Goal: Information Seeking & Learning: Learn about a topic

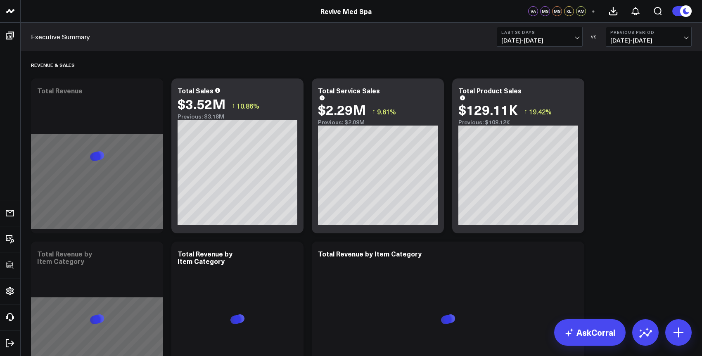
click at [539, 33] on b "Last 30 Days" at bounding box center [540, 32] width 77 height 5
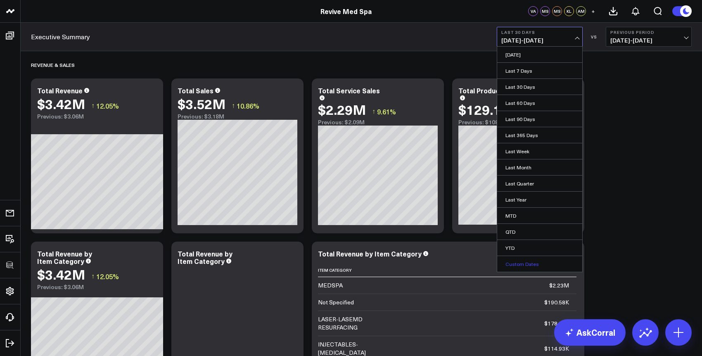
click at [517, 264] on link "Custom Dates" at bounding box center [539, 264] width 85 height 16
select select "9"
select select "2025"
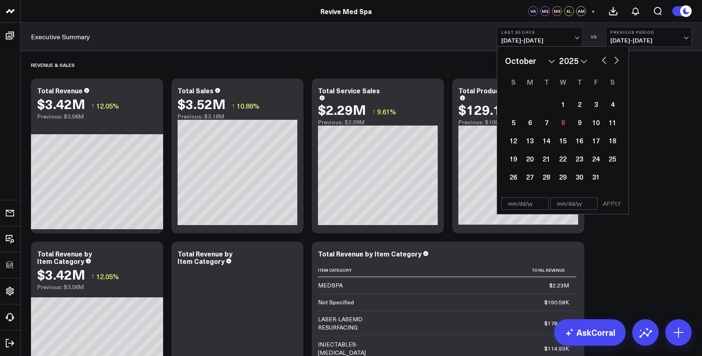
click at [601, 60] on button "button" at bounding box center [604, 60] width 8 height 10
select select "8"
select select "2025"
click at [606, 60] on button "button" at bounding box center [604, 60] width 8 height 10
select select "7"
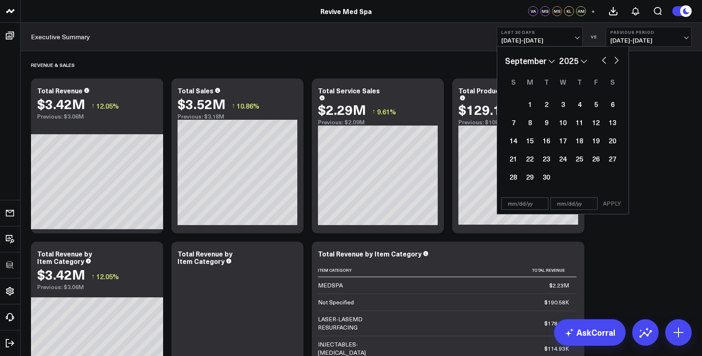
select select "2025"
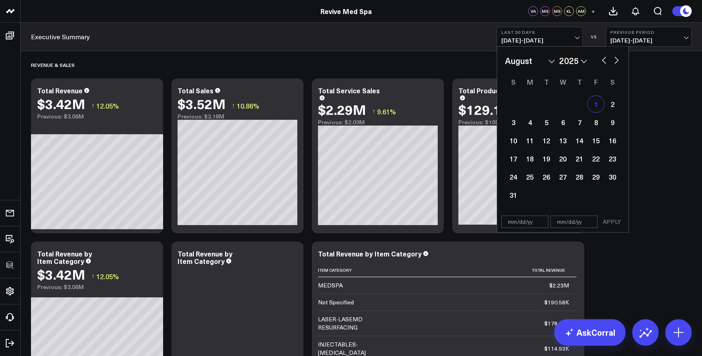
click at [598, 107] on div "1" at bounding box center [596, 104] width 17 height 17
type input "[DATE]"
select select "7"
select select "2025"
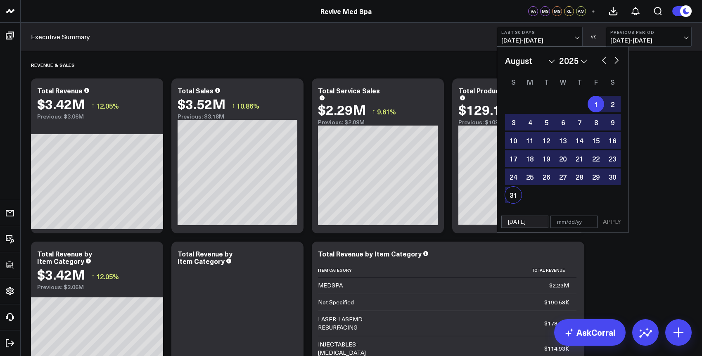
click at [514, 198] on div "31" at bounding box center [513, 195] width 17 height 17
type input "[DATE]"
select select "7"
select select "2025"
click at [616, 224] on button "APPLY" at bounding box center [612, 222] width 25 height 12
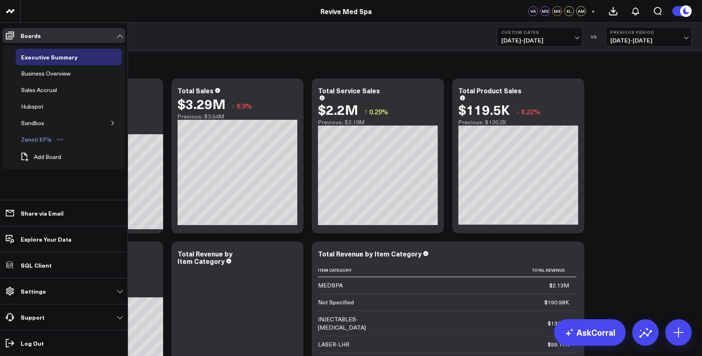
click at [24, 136] on div "Zenoti KPIs" at bounding box center [36, 140] width 35 height 10
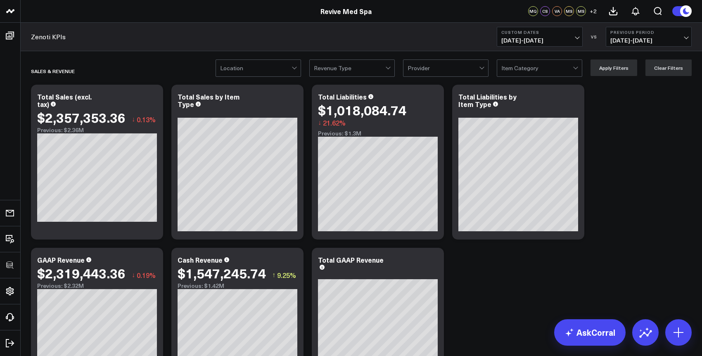
click at [551, 39] on span "[DATE] - [DATE]" at bounding box center [540, 40] width 77 height 7
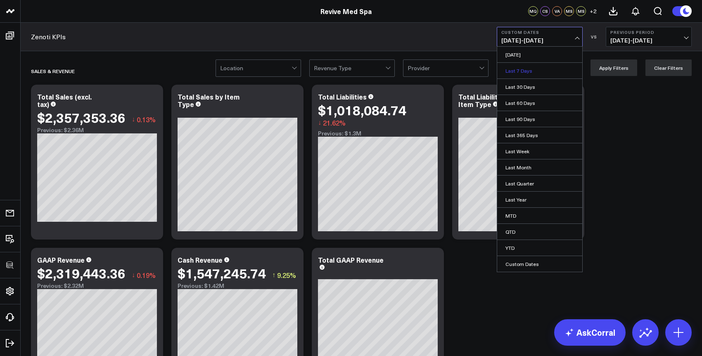
click at [527, 70] on link "Last 7 Days" at bounding box center [539, 71] width 85 height 16
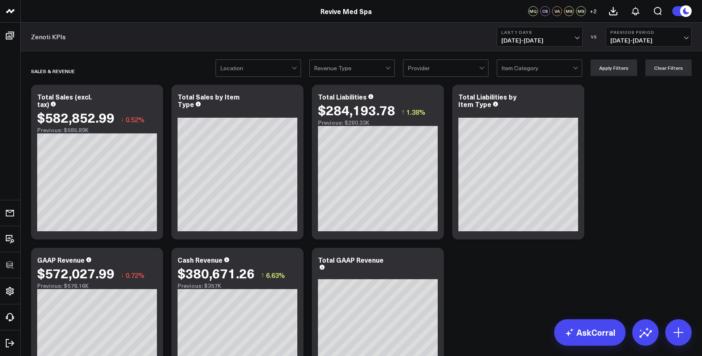
click at [534, 31] on b "Last 7 Days" at bounding box center [540, 32] width 77 height 5
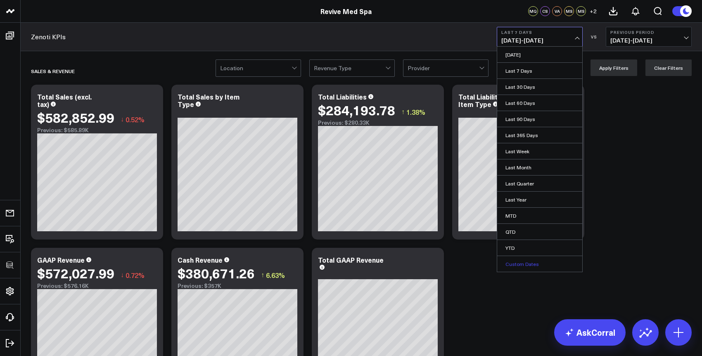
click at [513, 264] on link "Custom Dates" at bounding box center [539, 264] width 85 height 16
select select "9"
select select "2025"
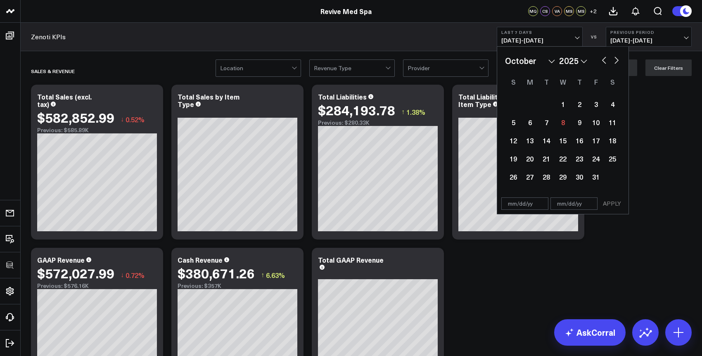
click at [602, 60] on button "button" at bounding box center [604, 60] width 8 height 10
select select "8"
select select "2025"
click at [607, 59] on button "button" at bounding box center [604, 60] width 8 height 10
select select "7"
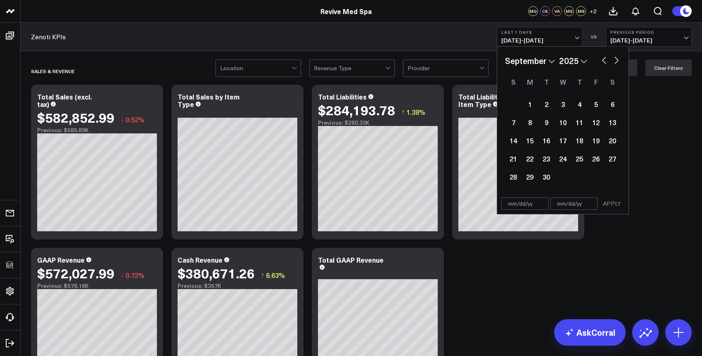
select select "2025"
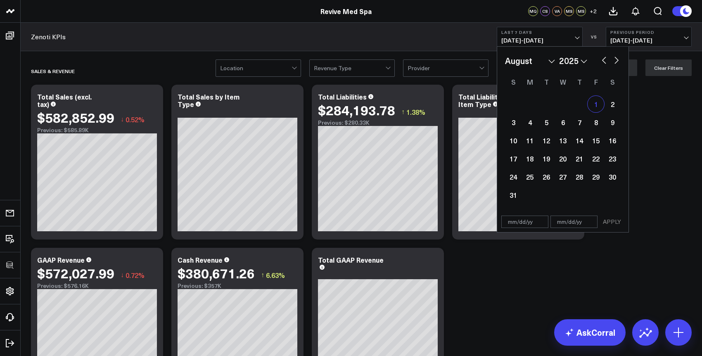
click at [594, 100] on div "1" at bounding box center [596, 104] width 17 height 17
type input "[DATE]"
select select "7"
select select "2025"
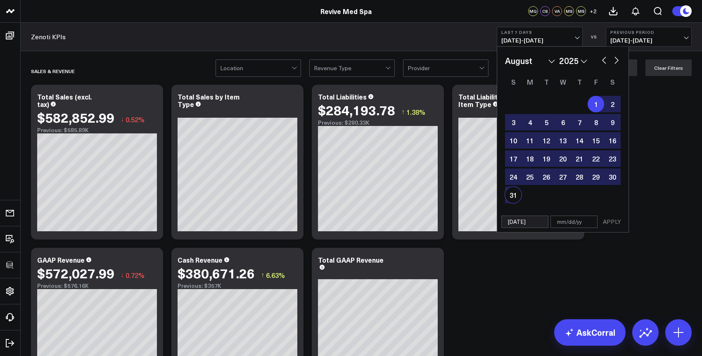
click at [516, 195] on div "31" at bounding box center [513, 195] width 17 height 17
type input "[DATE]"
select select "7"
select select "2025"
click at [607, 222] on button "APPLY" at bounding box center [612, 222] width 25 height 12
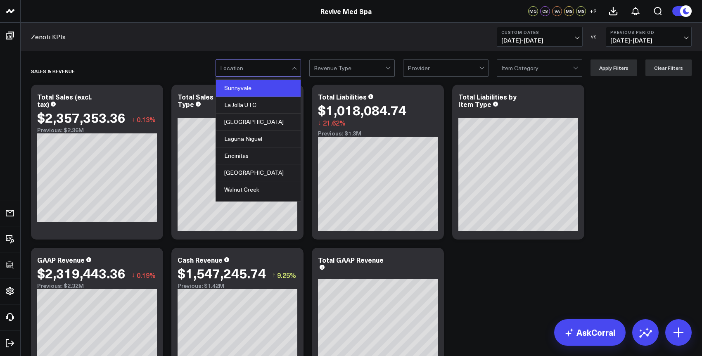
scroll to position [79, 0]
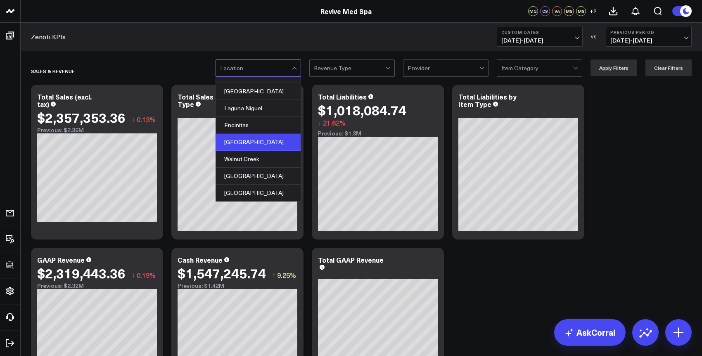
click at [262, 140] on div "[GEOGRAPHIC_DATA]" at bounding box center [258, 142] width 85 height 17
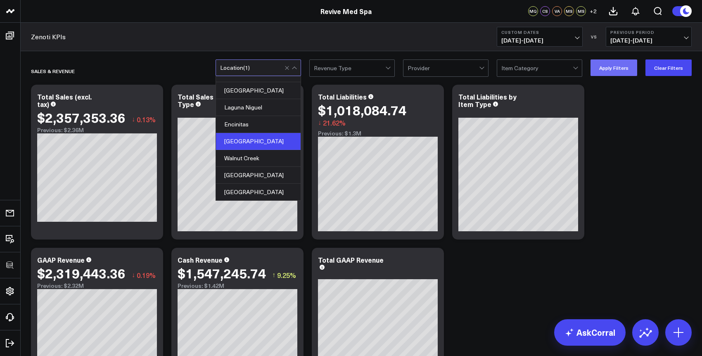
click at [605, 64] on button "Apply Filters" at bounding box center [614, 67] width 47 height 17
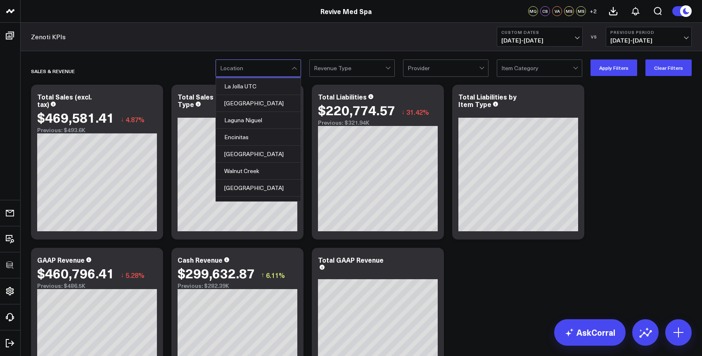
scroll to position [73, 0]
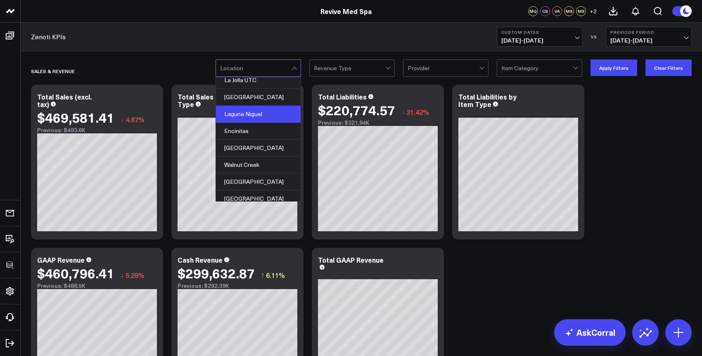
click at [264, 117] on div "Laguna Niguel" at bounding box center [258, 114] width 85 height 17
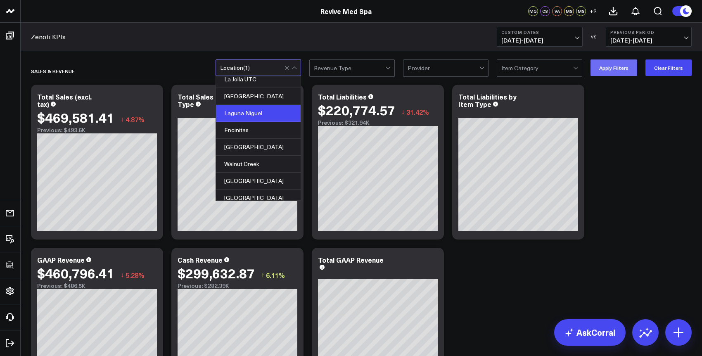
click at [621, 70] on button "Apply Filters" at bounding box center [614, 67] width 47 height 17
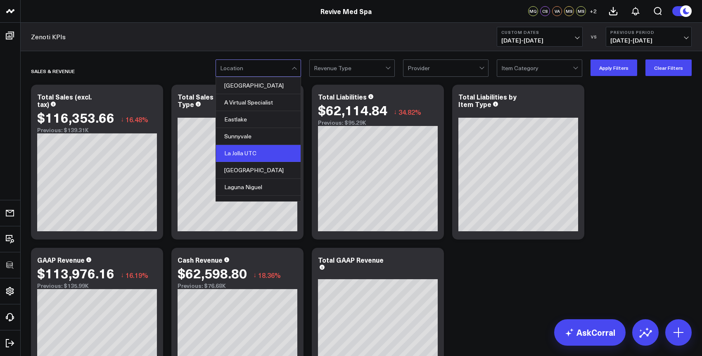
click at [246, 155] on div "La Jolla UTC" at bounding box center [258, 153] width 85 height 17
click at [266, 152] on div "La Jolla UTC" at bounding box center [258, 152] width 85 height 17
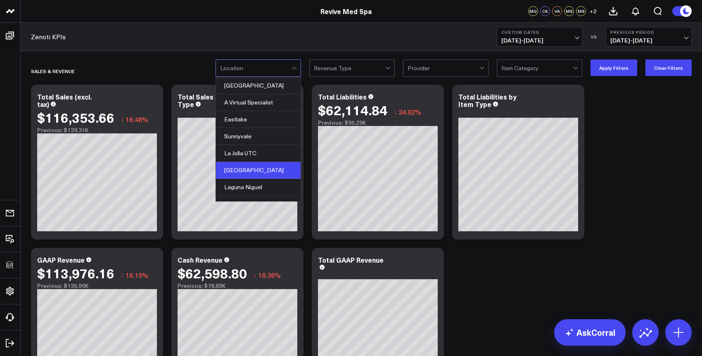
scroll to position [79, 0]
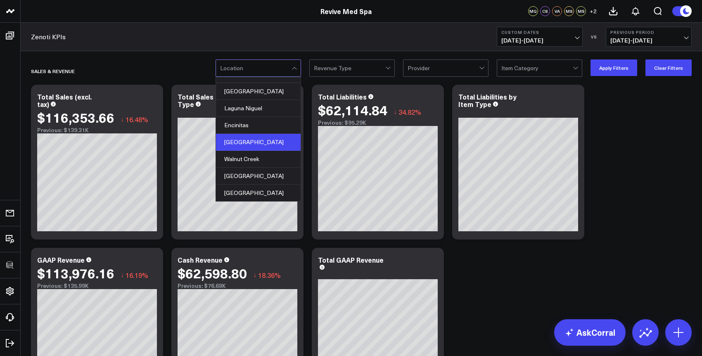
click at [252, 143] on div "[GEOGRAPHIC_DATA]" at bounding box center [258, 142] width 85 height 17
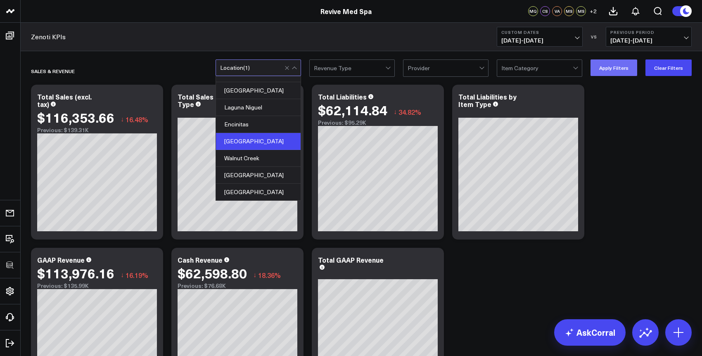
click at [612, 74] on button "Apply Filters" at bounding box center [614, 67] width 47 height 17
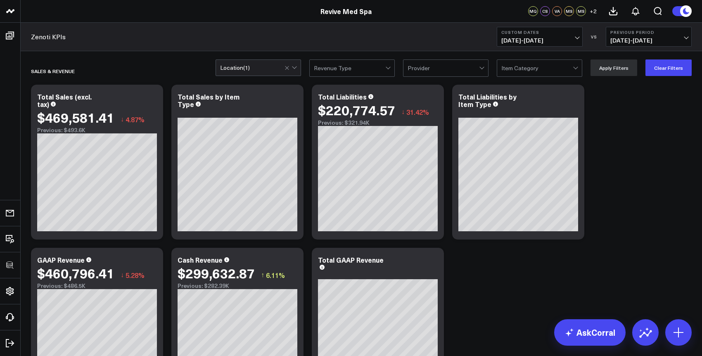
scroll to position [2, 0]
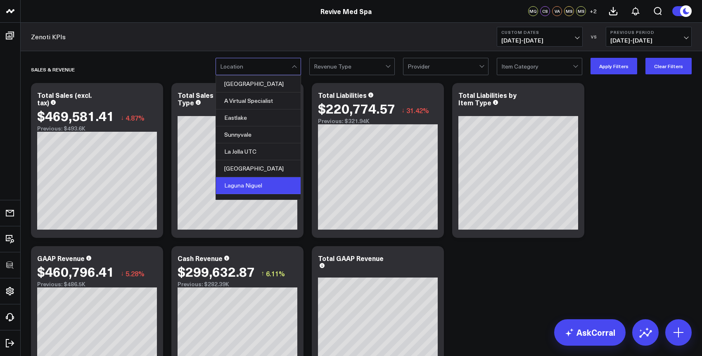
click at [247, 181] on div "Laguna Niguel" at bounding box center [258, 185] width 85 height 17
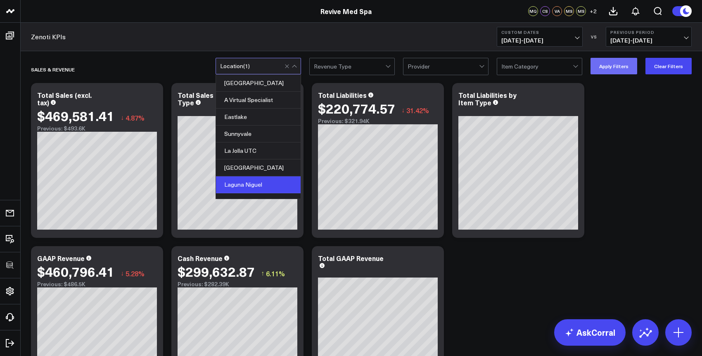
click at [609, 71] on button "Apply Filters" at bounding box center [614, 66] width 47 height 17
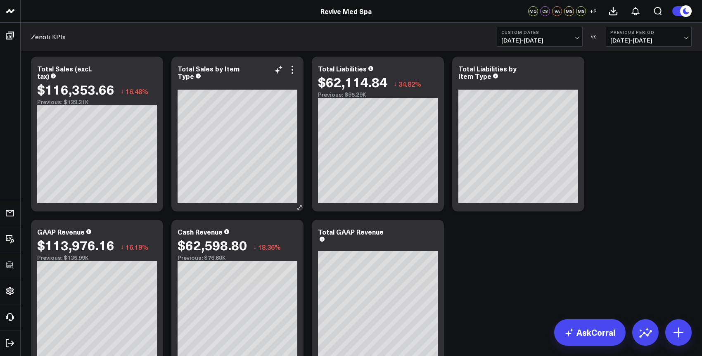
scroll to position [28, 0]
click at [293, 74] on icon at bounding box center [293, 70] width 10 height 10
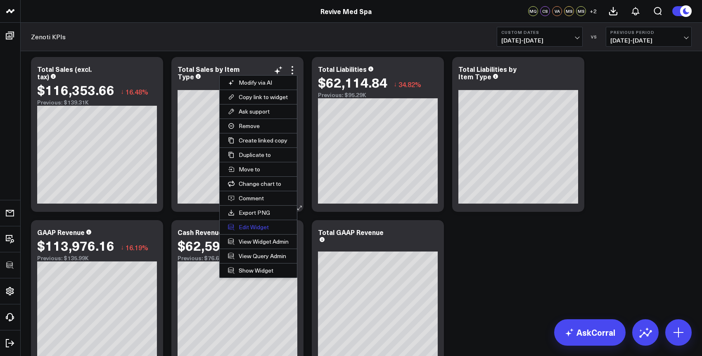
click at [244, 223] on button "Edit Widget" at bounding box center [258, 227] width 77 height 14
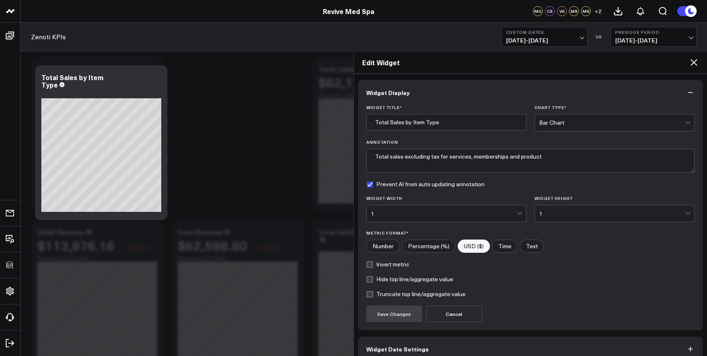
click at [694, 62] on icon at bounding box center [693, 62] width 7 height 7
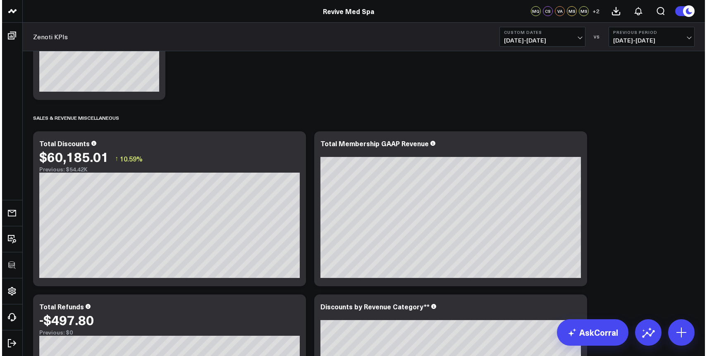
scroll to position [994, 0]
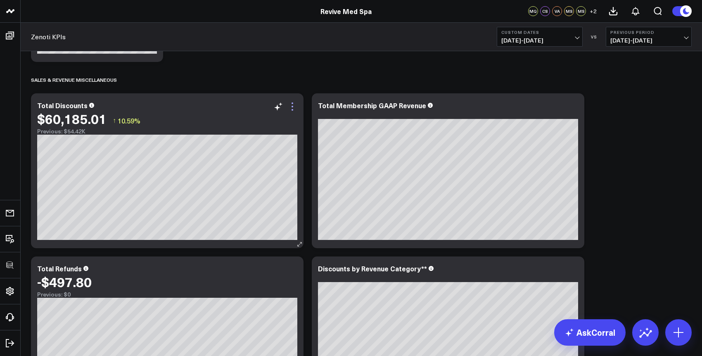
click at [293, 106] on icon at bounding box center [293, 107] width 2 height 2
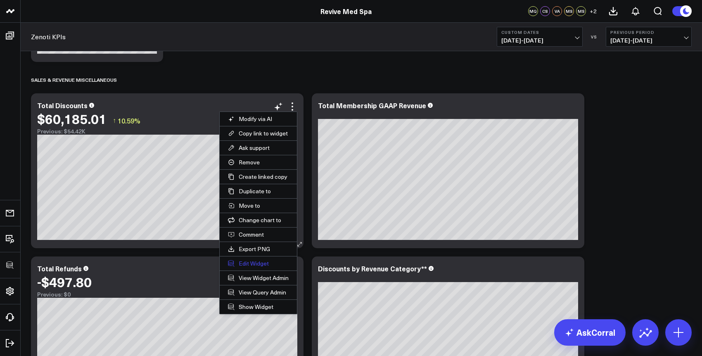
click at [248, 264] on button "Edit Widget" at bounding box center [258, 264] width 77 height 14
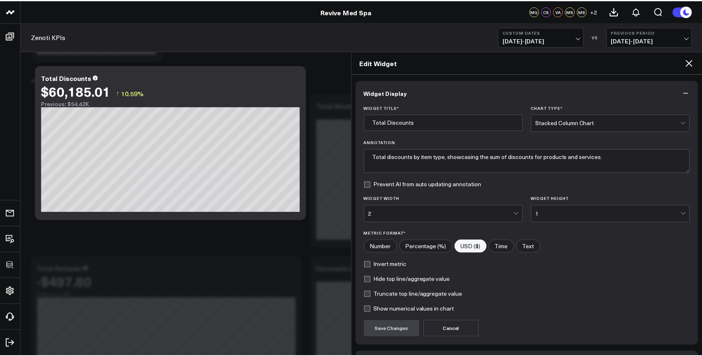
scroll to position [57, 0]
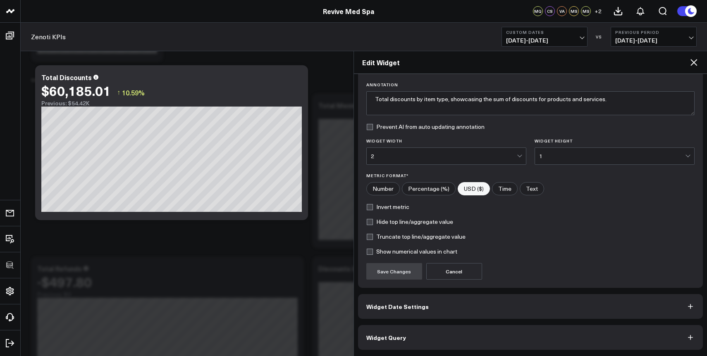
click at [401, 330] on button "Widget Query" at bounding box center [530, 337] width 345 height 25
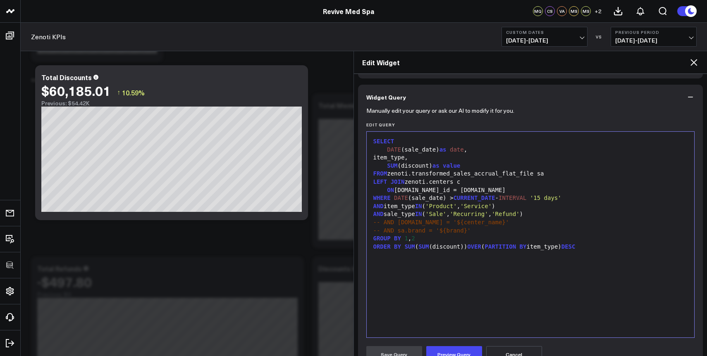
click at [693, 62] on icon at bounding box center [693, 62] width 10 height 10
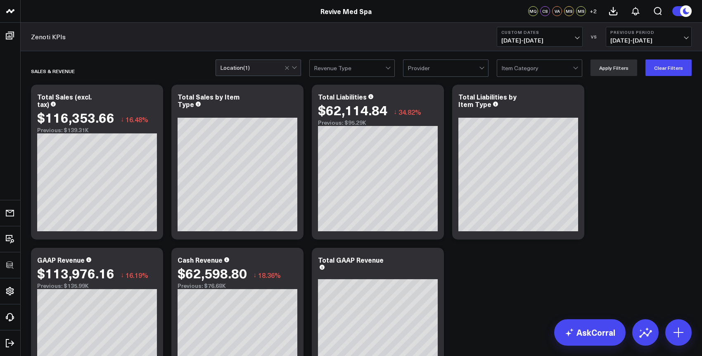
click at [290, 71] on div at bounding box center [292, 68] width 14 height 16
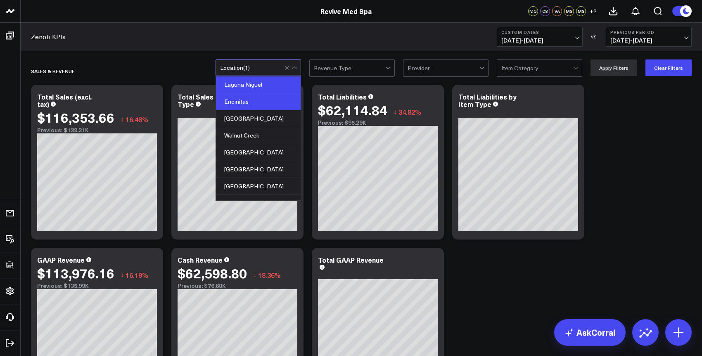
click at [261, 96] on div "Encinitas" at bounding box center [258, 101] width 85 height 17
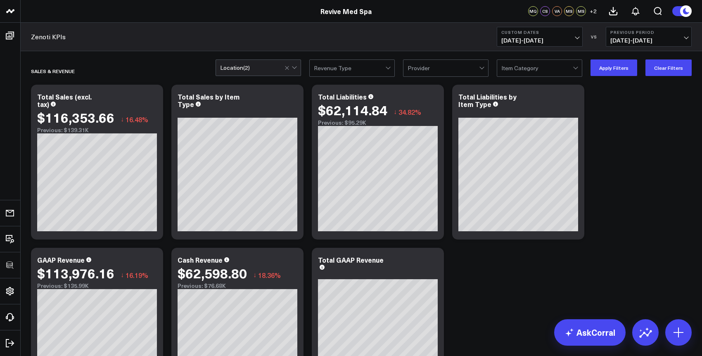
click at [292, 67] on span at bounding box center [292, 68] width 0 height 16
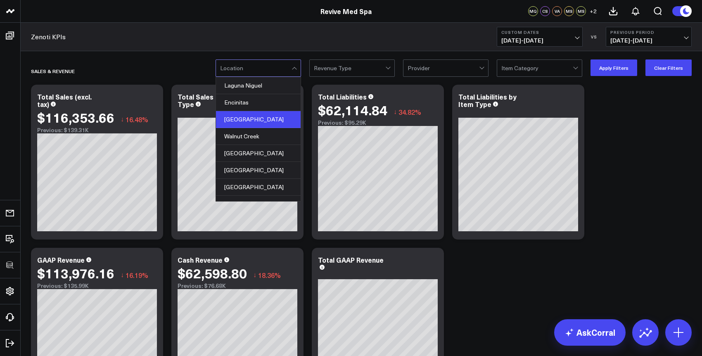
click at [264, 123] on div "[GEOGRAPHIC_DATA]" at bounding box center [258, 119] width 85 height 17
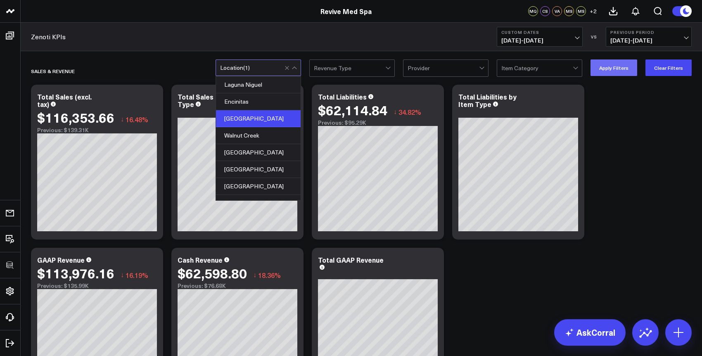
click at [617, 65] on button "Apply Filters" at bounding box center [614, 67] width 47 height 17
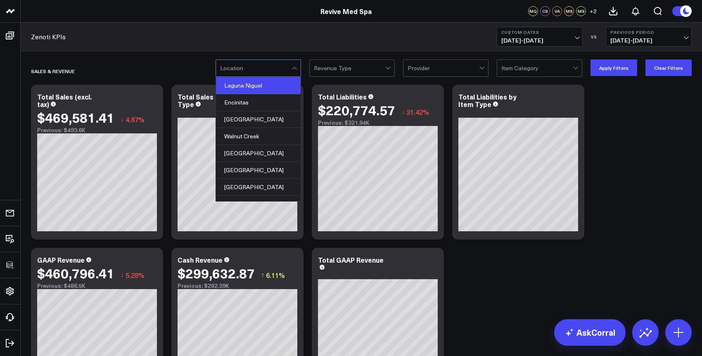
click at [253, 87] on div "Laguna Niguel" at bounding box center [258, 85] width 85 height 17
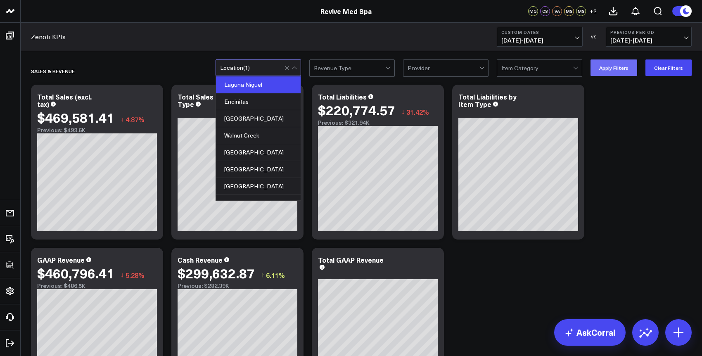
click at [621, 66] on button "Apply Filters" at bounding box center [614, 67] width 47 height 17
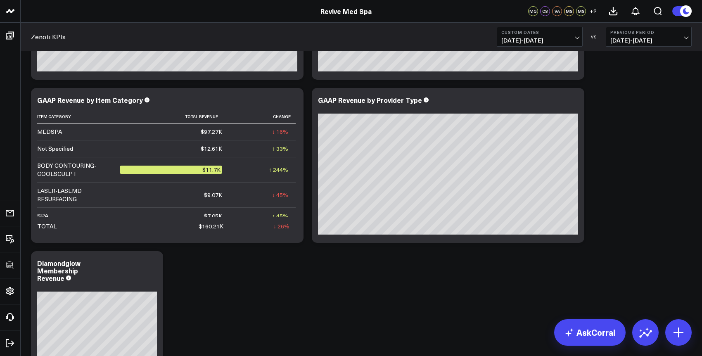
scroll to position [650, 0]
click at [574, 98] on icon at bounding box center [574, 101] width 10 height 10
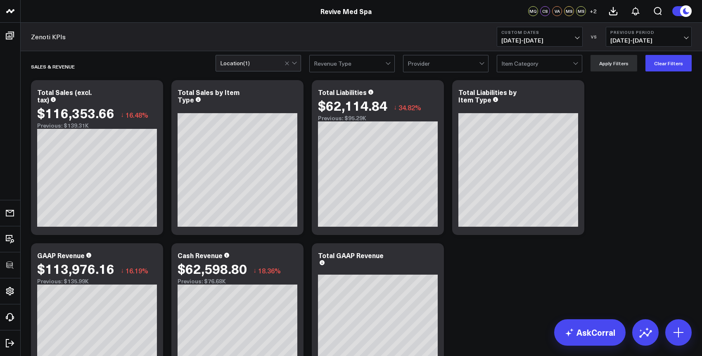
scroll to position [6, 0]
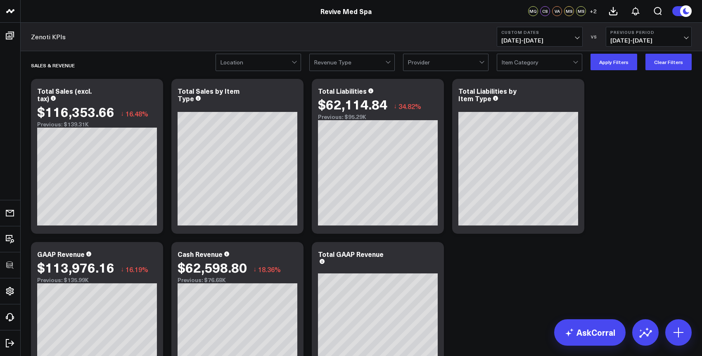
click at [546, 37] on span "[DATE] - [DATE]" at bounding box center [540, 40] width 77 height 7
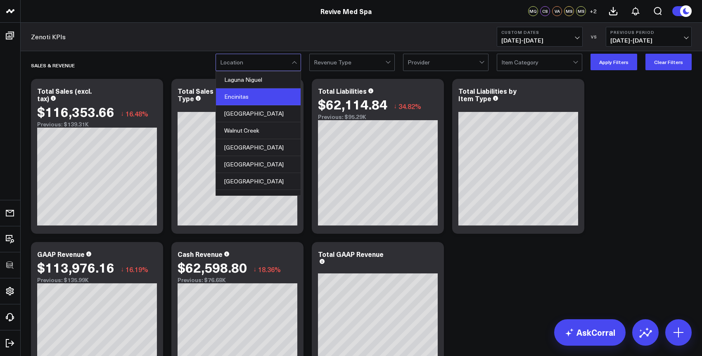
click at [245, 97] on div "Encinitas" at bounding box center [258, 96] width 85 height 17
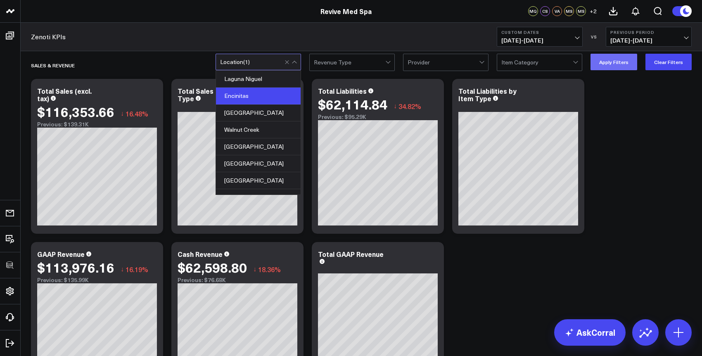
click at [614, 62] on button "Apply Filters" at bounding box center [614, 62] width 47 height 17
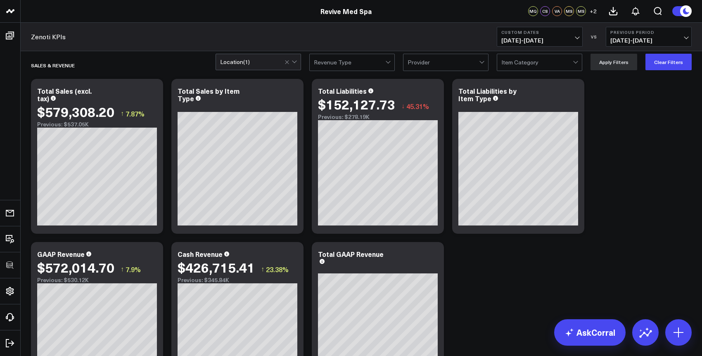
click at [520, 45] on button "Custom Dates [DATE] - [DATE]" at bounding box center [540, 37] width 86 height 20
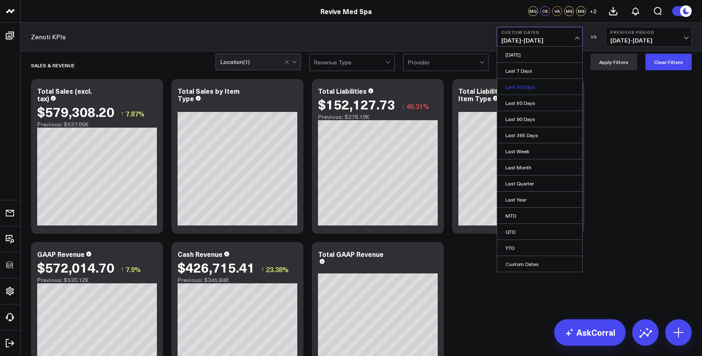
click at [521, 89] on link "Last 30 Days" at bounding box center [539, 87] width 85 height 16
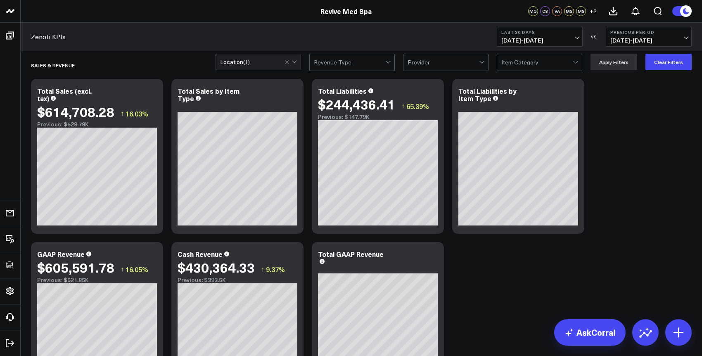
click at [531, 31] on b "Last 30 Days" at bounding box center [540, 32] width 77 height 5
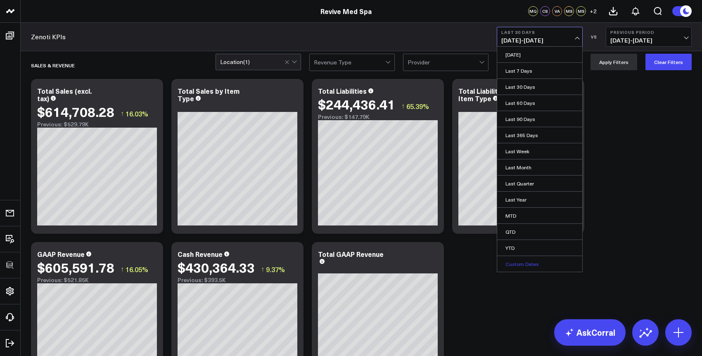
click at [520, 259] on link "Custom Dates" at bounding box center [539, 264] width 85 height 16
select select "9"
select select "2025"
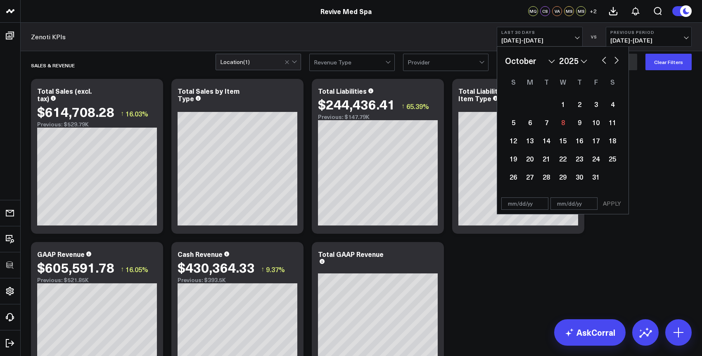
click at [607, 62] on button "button" at bounding box center [604, 60] width 8 height 10
select select "8"
select select "2025"
click at [607, 62] on button "button" at bounding box center [604, 60] width 8 height 10
select select "7"
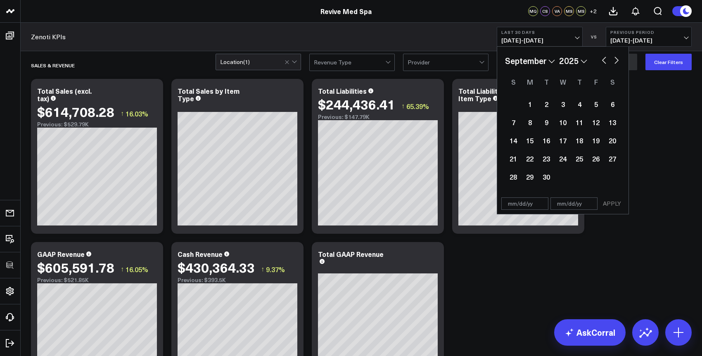
select select "2025"
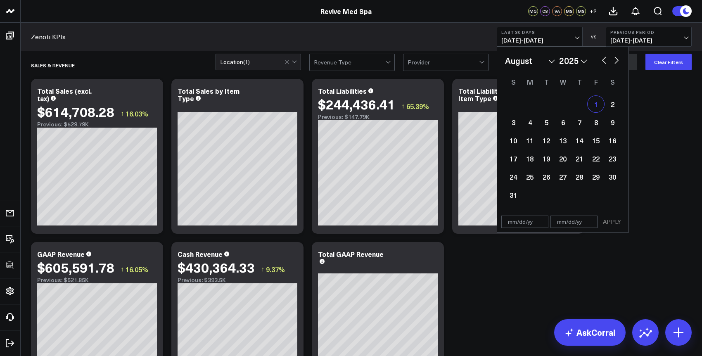
click at [594, 106] on div "1" at bounding box center [596, 104] width 17 height 17
type input "[DATE]"
select select "7"
select select "2025"
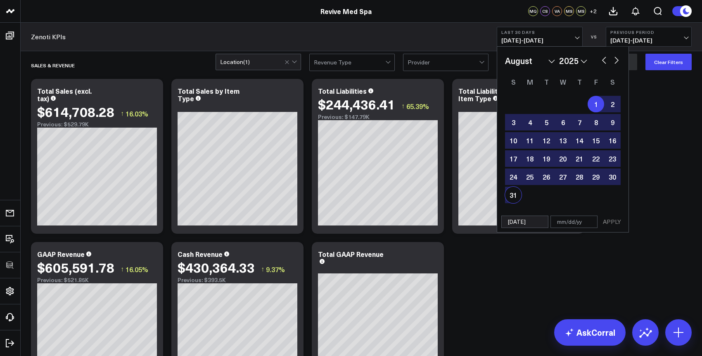
click at [513, 196] on div "31" at bounding box center [513, 195] width 17 height 17
type input "[DATE]"
select select "7"
select select "2025"
click at [610, 226] on button "APPLY" at bounding box center [612, 222] width 25 height 12
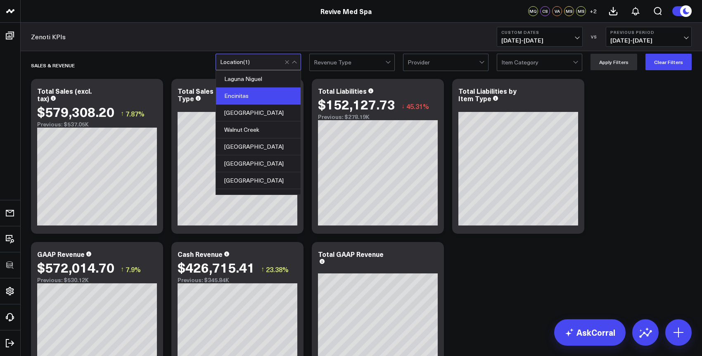
click at [261, 68] on div "Location ( 1 )" at bounding box center [259, 62] width 86 height 17
click at [273, 38] on div "Zenoti KPIs Custom Dates [DATE] - [DATE] VS Previous Period [DATE] - [DATE]" at bounding box center [362, 37] width 682 height 29
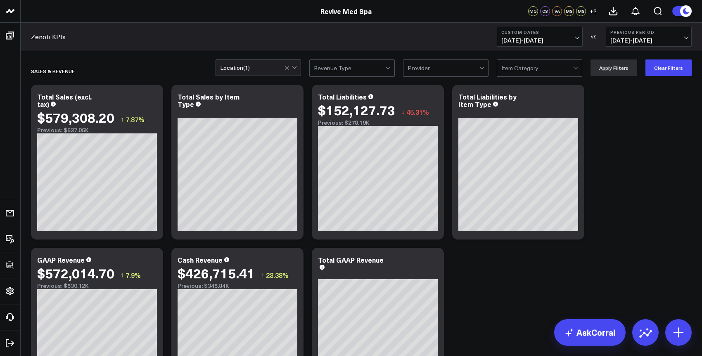
click at [290, 71] on div at bounding box center [292, 68] width 14 height 16
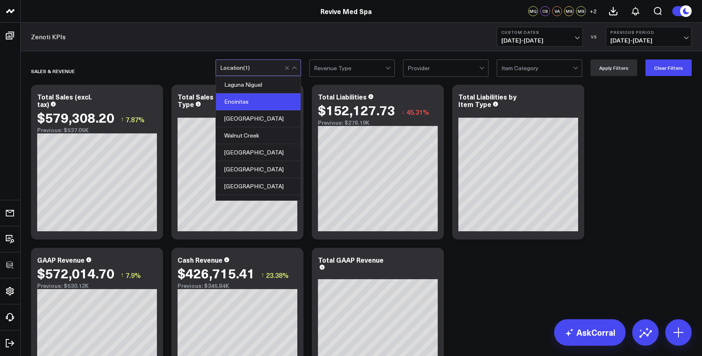
click at [261, 98] on div "Encinitas" at bounding box center [258, 101] width 85 height 17
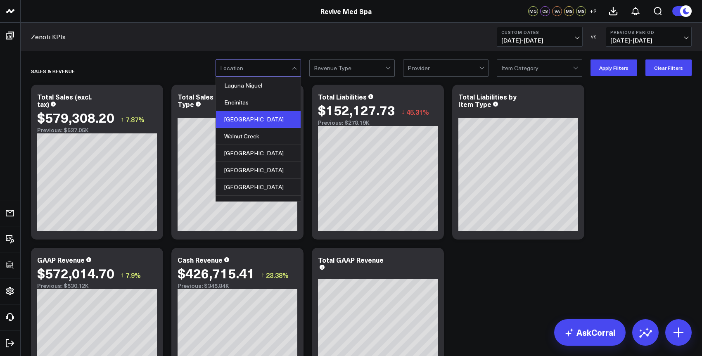
click at [254, 121] on div "[GEOGRAPHIC_DATA]" at bounding box center [258, 119] width 85 height 17
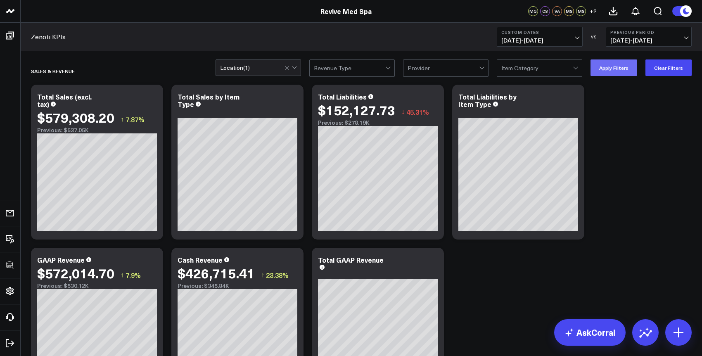
click at [622, 61] on button "Apply Filters" at bounding box center [614, 67] width 47 height 17
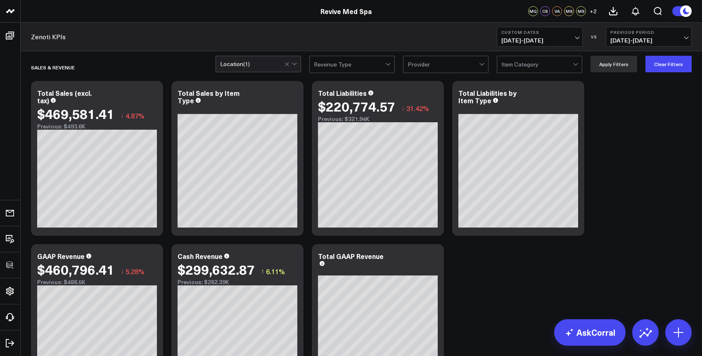
scroll to position [5, 0]
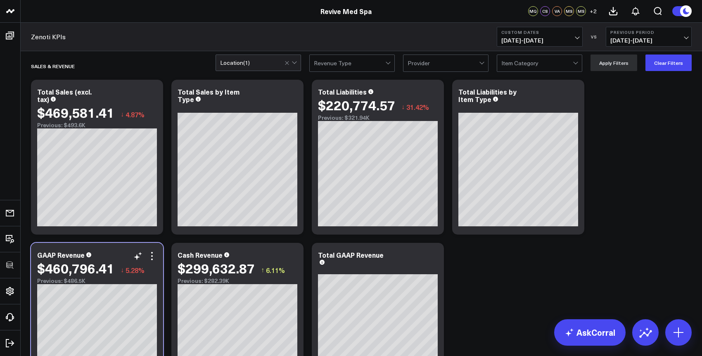
click at [106, 271] on div "$460,796.41" at bounding box center [75, 268] width 77 height 15
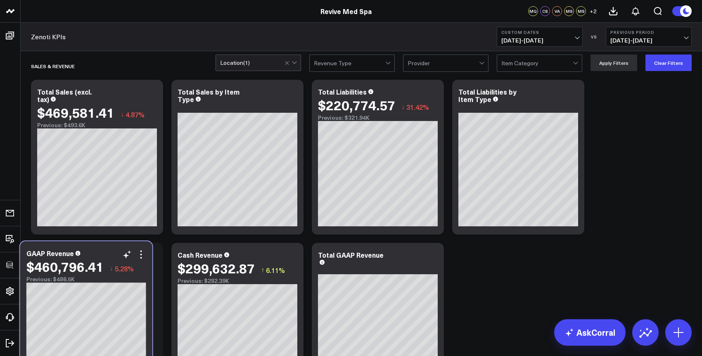
drag, startPoint x: 112, startPoint y: 271, endPoint x: 104, endPoint y: 269, distance: 8.8
click at [104, 269] on div "$460,796.41" at bounding box center [64, 266] width 77 height 15
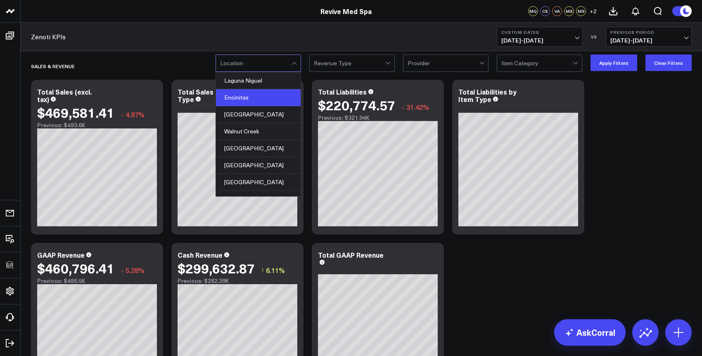
click at [252, 96] on div "Encinitas" at bounding box center [258, 97] width 85 height 17
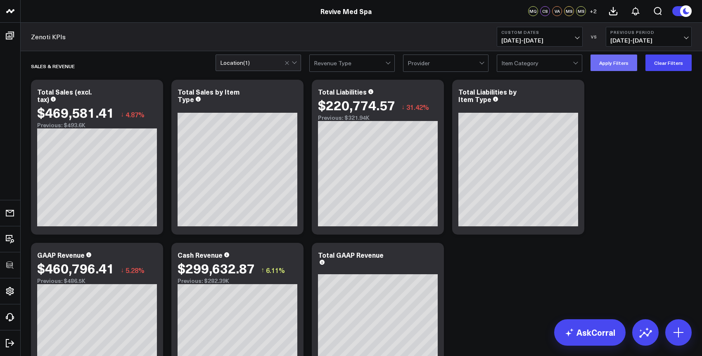
click at [612, 59] on button "Apply Filters" at bounding box center [614, 63] width 47 height 17
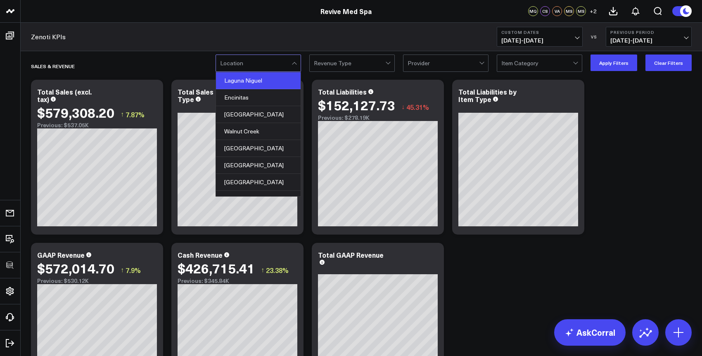
click at [259, 83] on div "Laguna Niguel" at bounding box center [258, 80] width 85 height 17
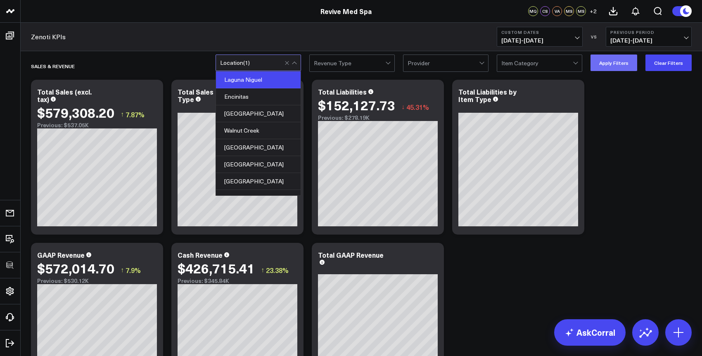
click at [599, 67] on button "Apply Filters" at bounding box center [614, 63] width 47 height 17
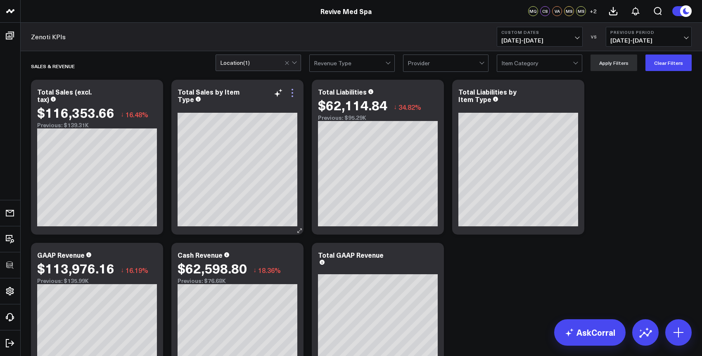
click at [292, 93] on icon at bounding box center [293, 93] width 10 height 10
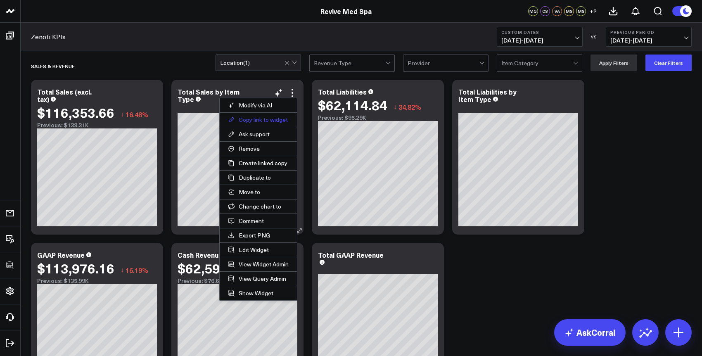
click at [264, 121] on button "Copy link to widget" at bounding box center [258, 120] width 77 height 14
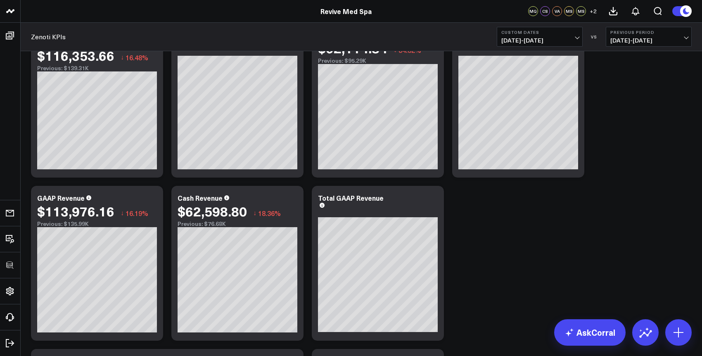
scroll to position [67, 0]
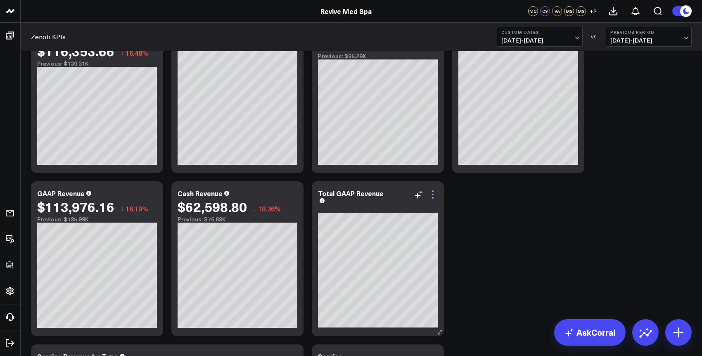
click at [433, 196] on icon at bounding box center [433, 195] width 10 height 10
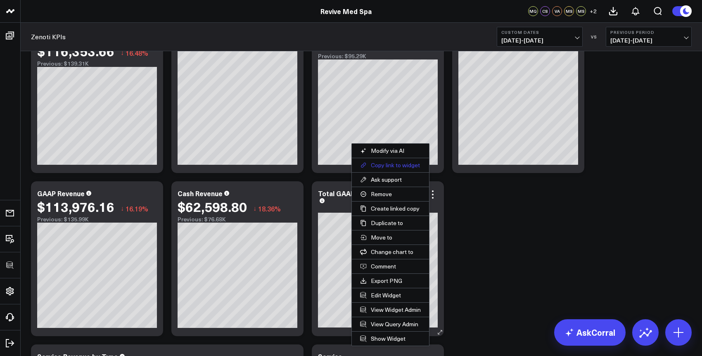
click at [404, 167] on button "Copy link to widget" at bounding box center [390, 165] width 77 height 14
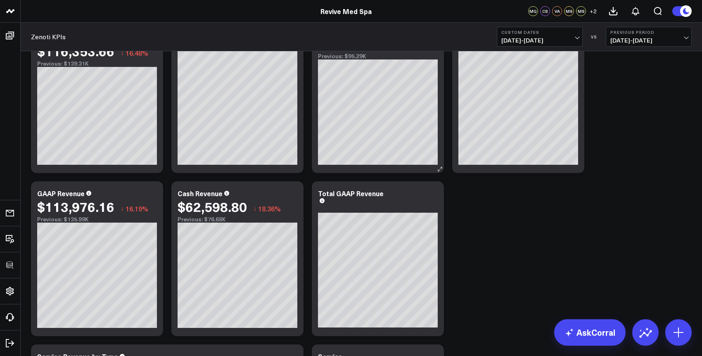
scroll to position [0, 0]
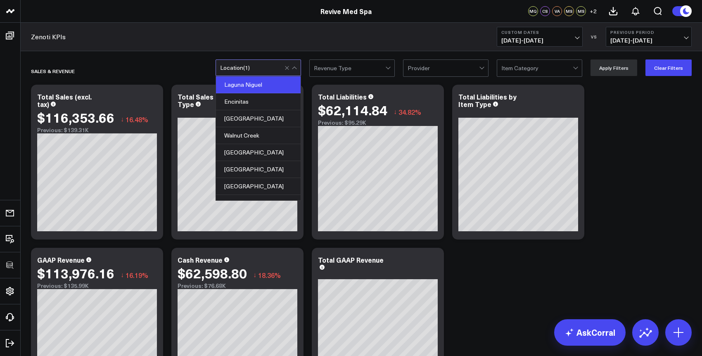
click at [267, 71] on div "Location ( 1 )" at bounding box center [259, 67] width 86 height 17
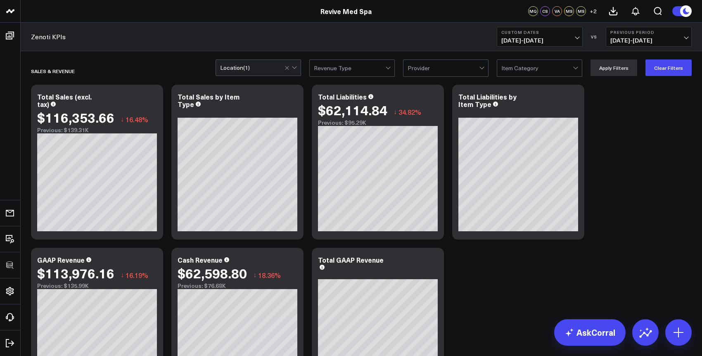
click at [290, 62] on div at bounding box center [292, 68] width 14 height 16
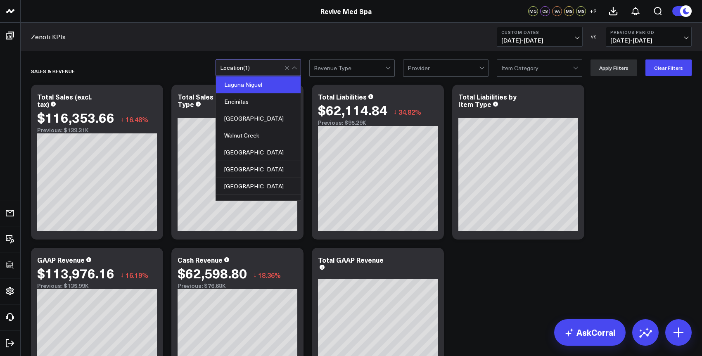
click at [290, 64] on div at bounding box center [292, 68] width 14 height 16
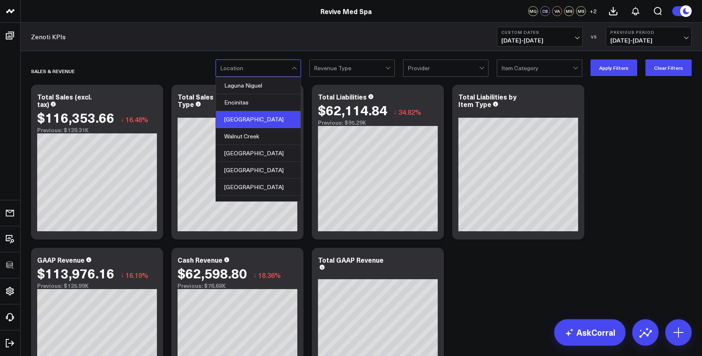
click at [252, 121] on div "[GEOGRAPHIC_DATA]" at bounding box center [258, 119] width 85 height 17
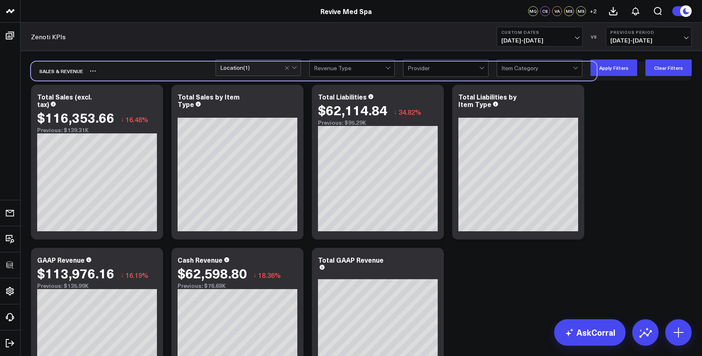
click at [613, 76] on div "SALES & REVENUE" at bounding box center [361, 71] width 661 height 19
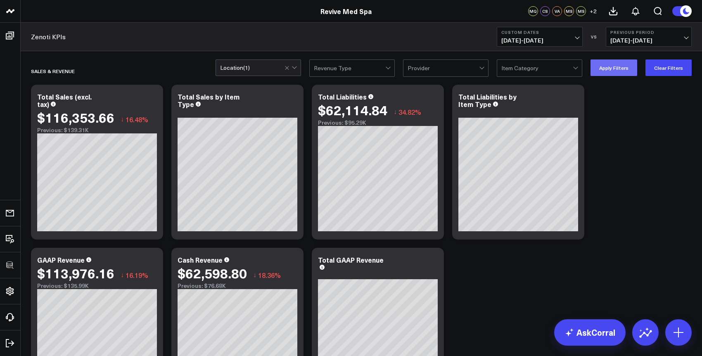
click at [619, 65] on button "Apply Filters" at bounding box center [614, 67] width 47 height 17
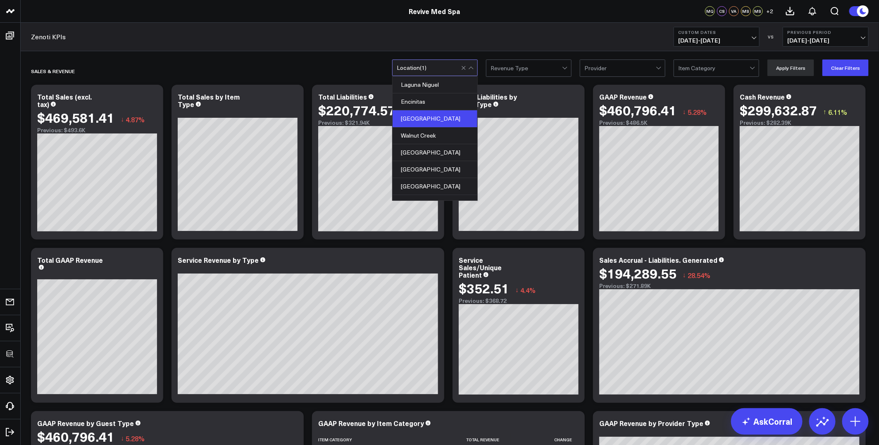
click at [418, 71] on div "Location ( 1 )" at bounding box center [435, 67] width 86 height 17
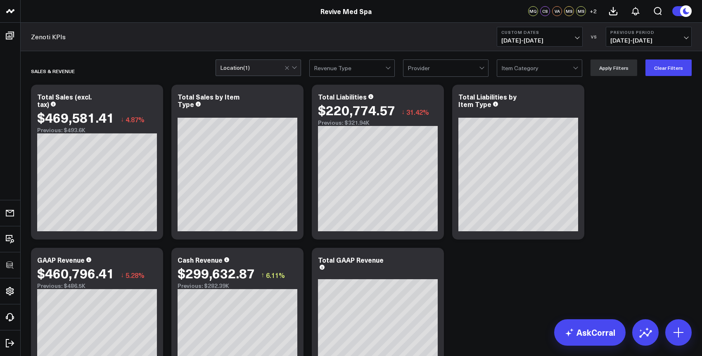
click at [336, 50] on div "Zenoti KPIs Custom Dates [DATE] - [DATE] VS Previous Period [DATE] - [DATE]" at bounding box center [362, 37] width 682 height 29
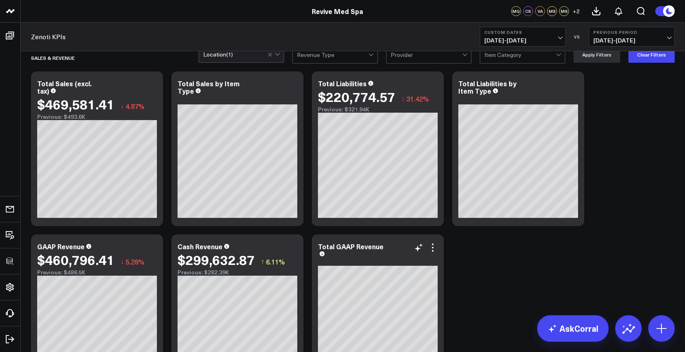
scroll to position [12, 0]
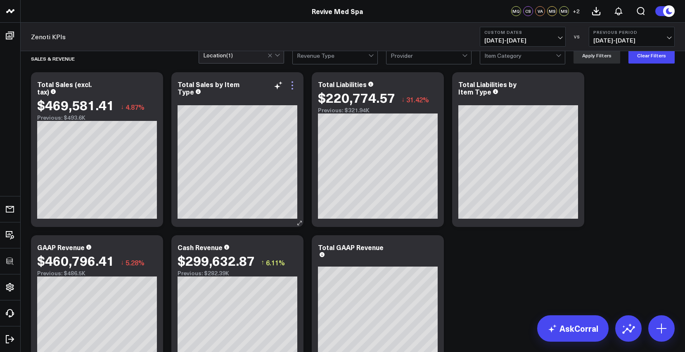
click at [294, 83] on icon at bounding box center [293, 86] width 10 height 10
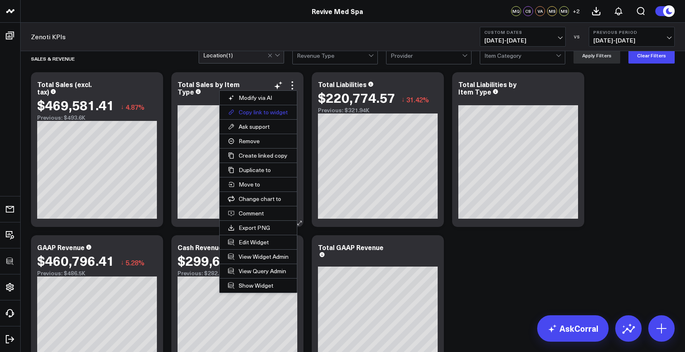
click at [277, 113] on button "Copy link to widget" at bounding box center [258, 112] width 77 height 14
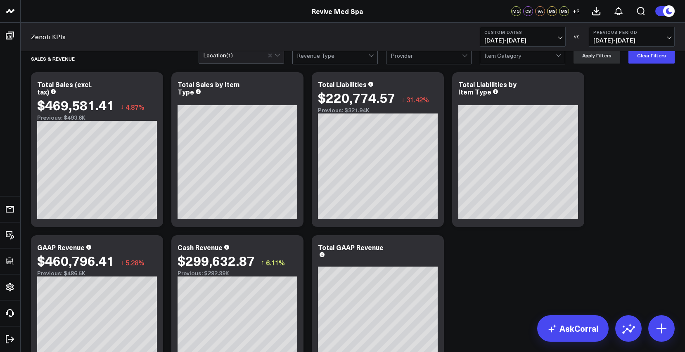
click at [273, 59] on div at bounding box center [275, 56] width 14 height 16
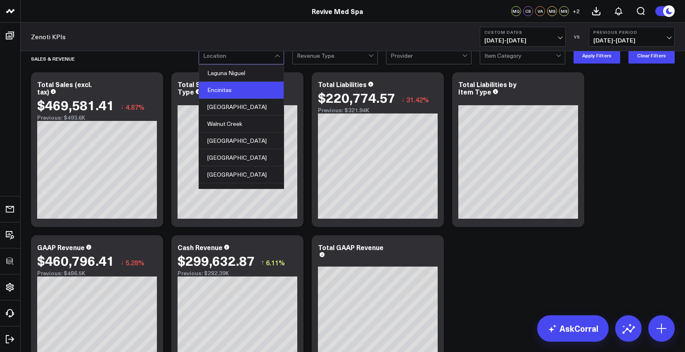
click at [248, 88] on div "Encinitas" at bounding box center [241, 90] width 85 height 17
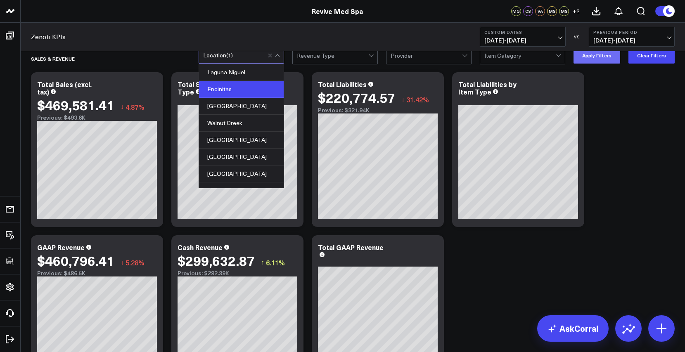
click at [588, 59] on button "Apply Filters" at bounding box center [597, 55] width 47 height 17
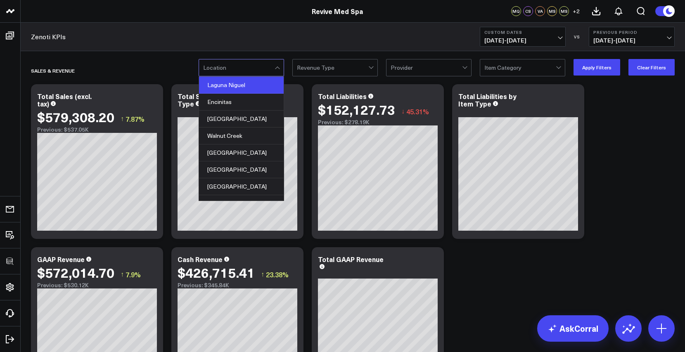
click at [250, 84] on div "Laguna Niguel" at bounding box center [241, 85] width 85 height 17
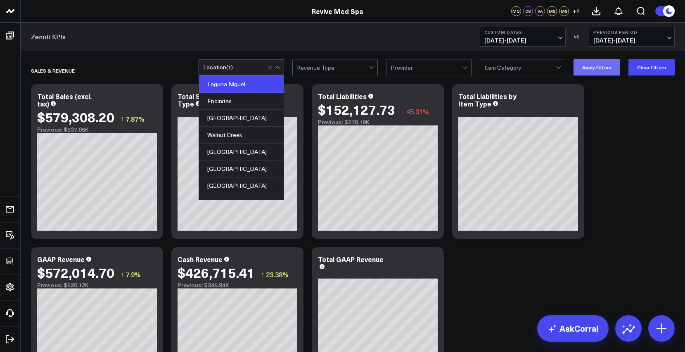
click at [603, 75] on button "Apply Filters" at bounding box center [597, 67] width 47 height 17
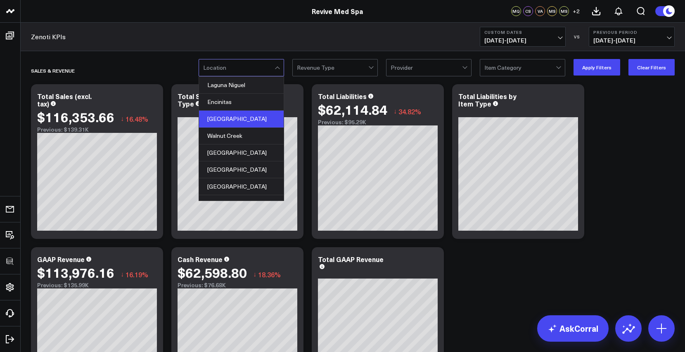
click at [234, 123] on div "[GEOGRAPHIC_DATA]" at bounding box center [241, 119] width 85 height 17
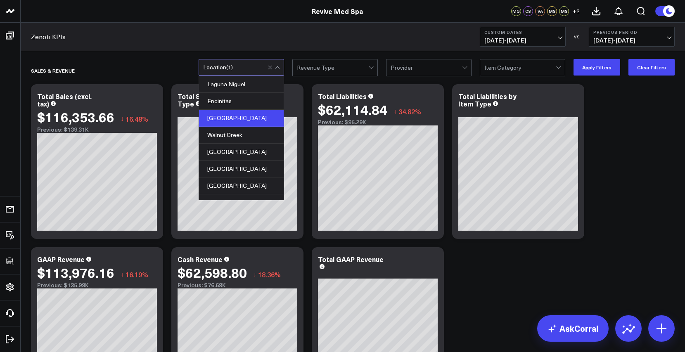
click at [303, 40] on div "Zenoti KPIs Custom Dates [DATE] - [DATE] VS Previous Period [DATE] - [DATE]" at bounding box center [353, 37] width 665 height 29
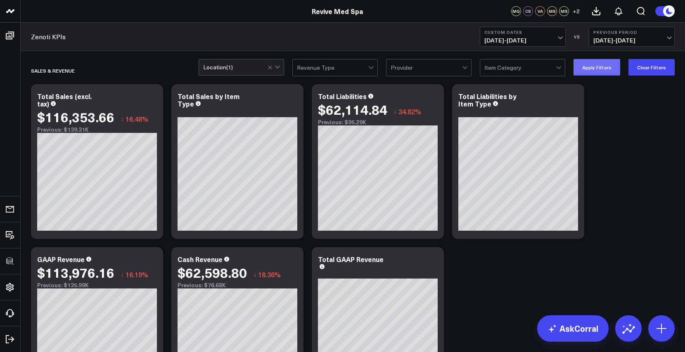
click at [600, 64] on button "Apply Filters" at bounding box center [597, 67] width 47 height 17
